Goal: Task Accomplishment & Management: Manage account settings

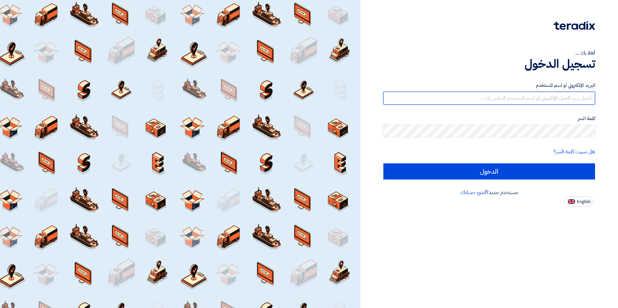
click at [508, 99] on input "text" at bounding box center [489, 98] width 212 height 13
click at [550, 95] on input "text" at bounding box center [489, 98] width 212 height 13
paste input "[EMAIL_ADDRESS][PERSON_NAME][DOMAIN_NAME]"
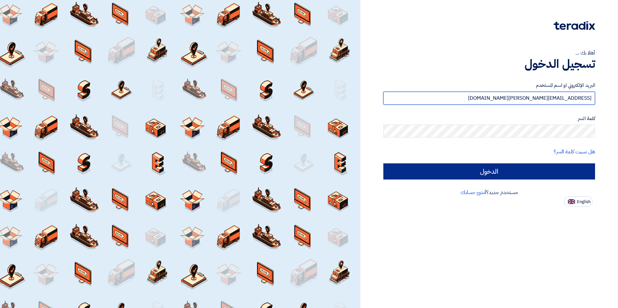
type input "[EMAIL_ADDRESS][PERSON_NAME][DOMAIN_NAME]"
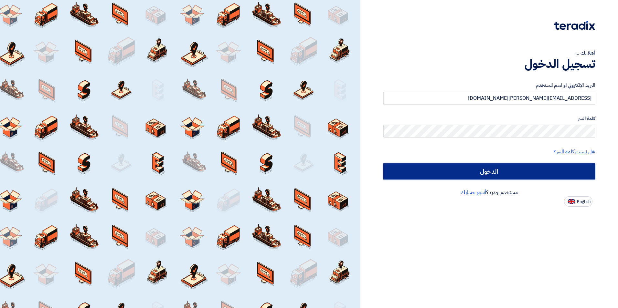
click at [486, 172] on input "الدخول" at bounding box center [489, 172] width 212 height 16
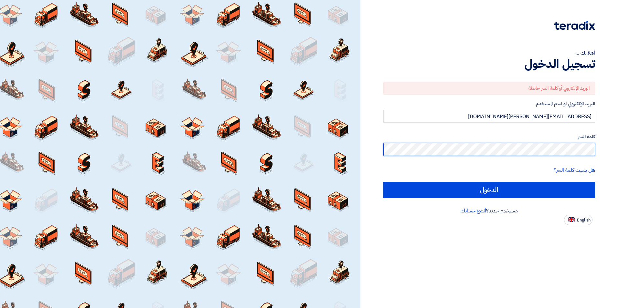
click at [383, 182] on input "الدخول" at bounding box center [489, 190] width 212 height 16
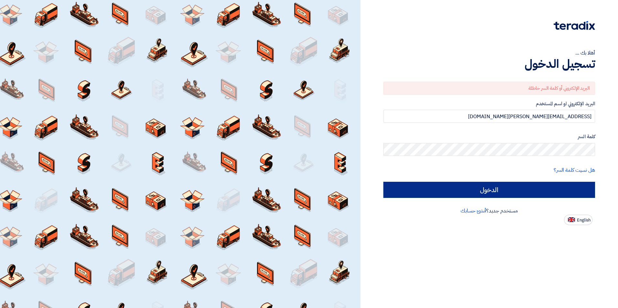
click at [511, 194] on input "الدخول" at bounding box center [489, 190] width 212 height 16
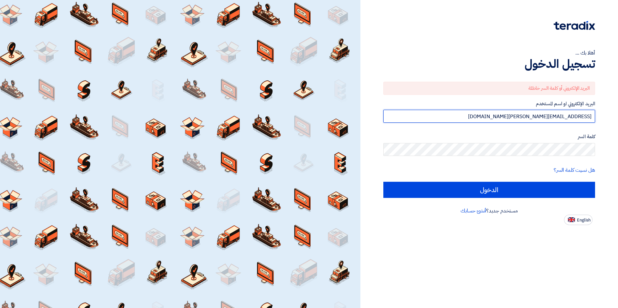
click at [529, 115] on input "[EMAIL_ADDRESS][PERSON_NAME][DOMAIN_NAME]" at bounding box center [489, 116] width 212 height 13
click at [468, 55] on div "أهلا بك ..." at bounding box center [489, 53] width 212 height 8
click at [563, 28] on img at bounding box center [574, 25] width 41 height 9
